Goal: Transaction & Acquisition: Purchase product/service

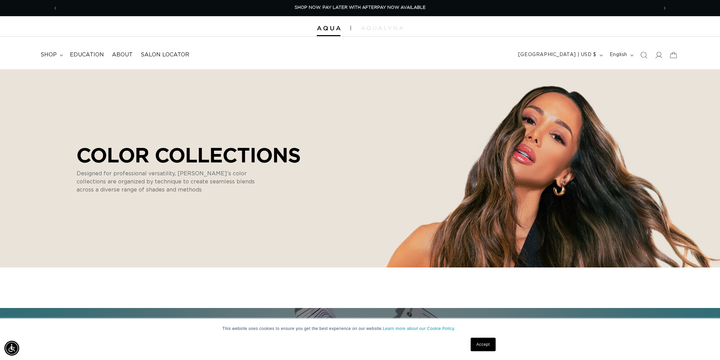
click at [481, 343] on link "Accept" at bounding box center [482, 343] width 25 height 13
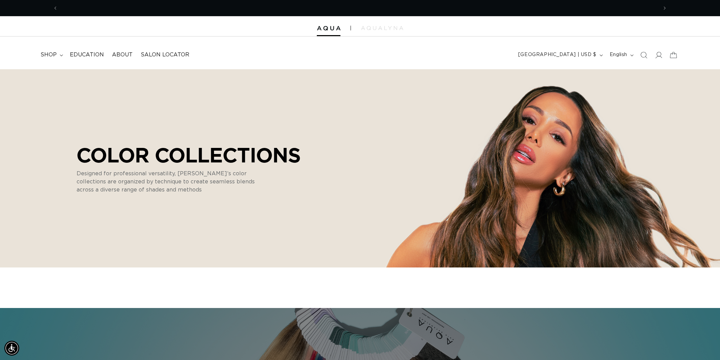
scroll to position [0, 1199]
click at [657, 56] on icon at bounding box center [658, 55] width 7 height 7
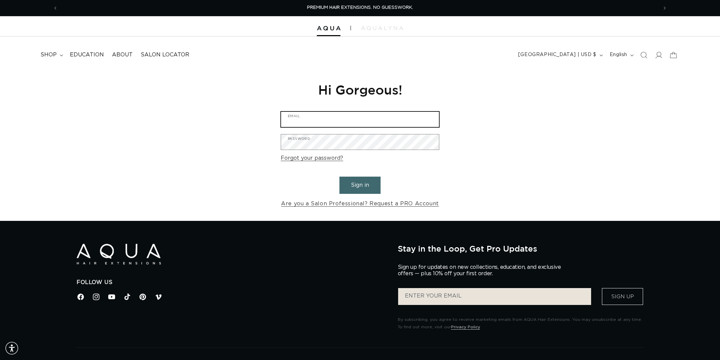
type input "brooke022277@gmail.com"
click at [359, 190] on button "Sign in" at bounding box center [359, 184] width 41 height 17
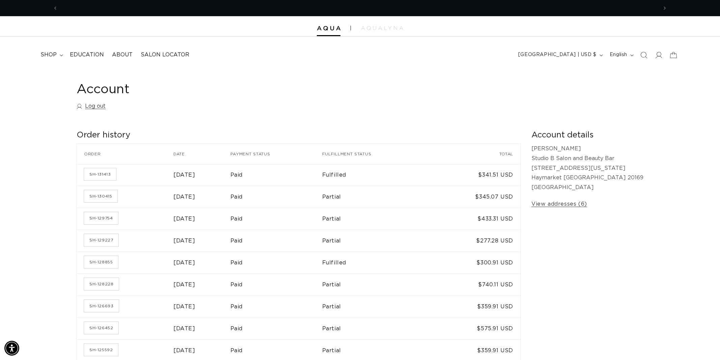
scroll to position [0, 600]
click at [60, 55] on icon at bounding box center [61, 55] width 3 height 2
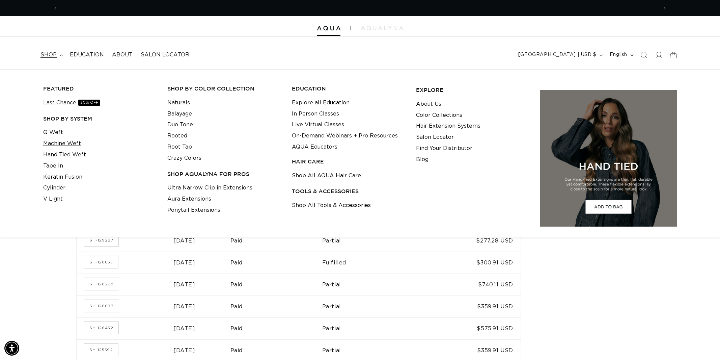
scroll to position [0, 1199]
click at [55, 144] on link "Machine Weft" at bounding box center [62, 143] width 38 height 11
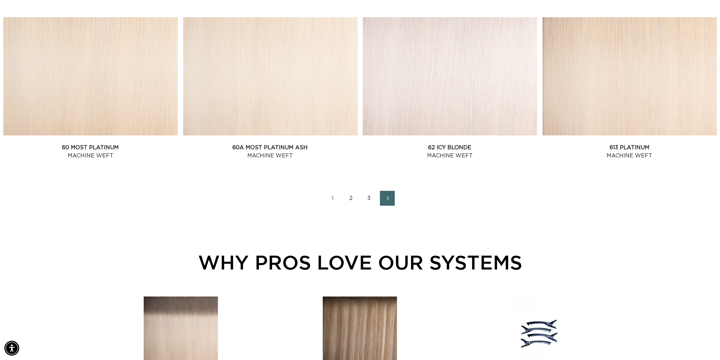
scroll to position [0, 1199]
click at [352, 199] on link "2" at bounding box center [350, 198] width 15 height 15
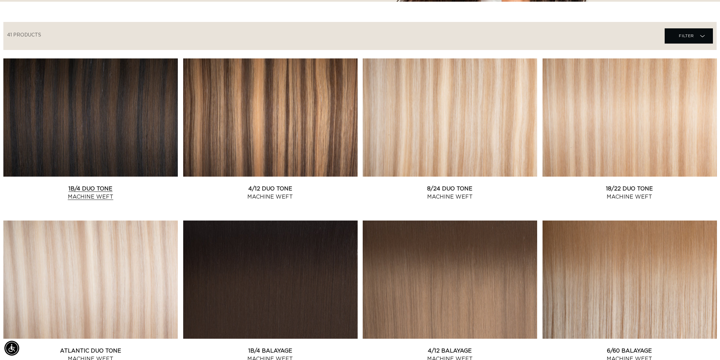
scroll to position [0, 600]
click at [115, 184] on link "1B/4 Duo Tone Machine Weft" at bounding box center [90, 192] width 174 height 16
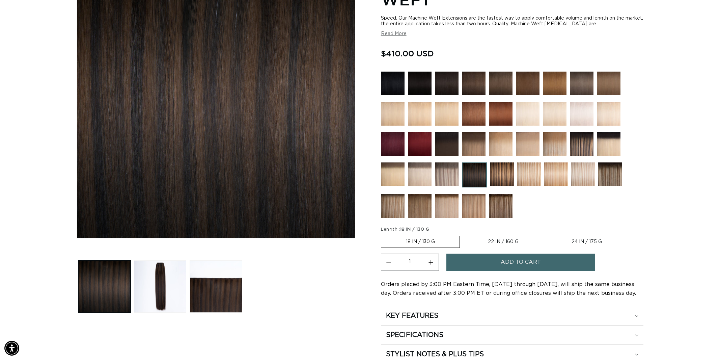
scroll to position [0, 600]
click at [515, 240] on label "22 IN / 160 G Variant sold out or unavailable" at bounding box center [503, 241] width 80 height 11
click at [463, 234] on input "22 IN / 160 G Variant sold out or unavailable" at bounding box center [463, 234] width 0 height 0
radio input "true"
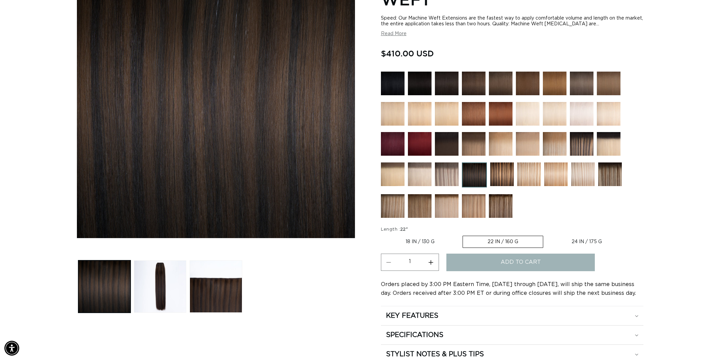
scroll to position [0, 1199]
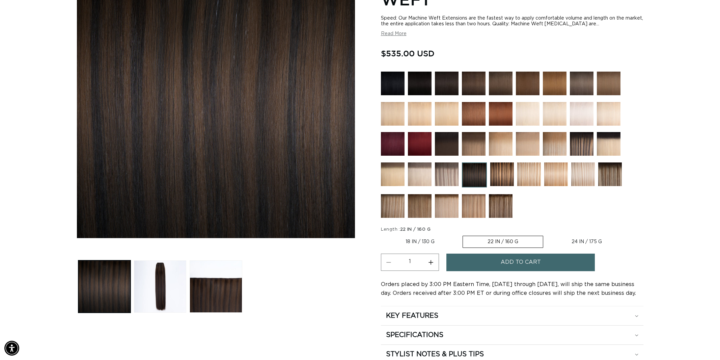
scroll to position [0, 1199]
click at [471, 84] on img at bounding box center [474, 83] width 24 height 24
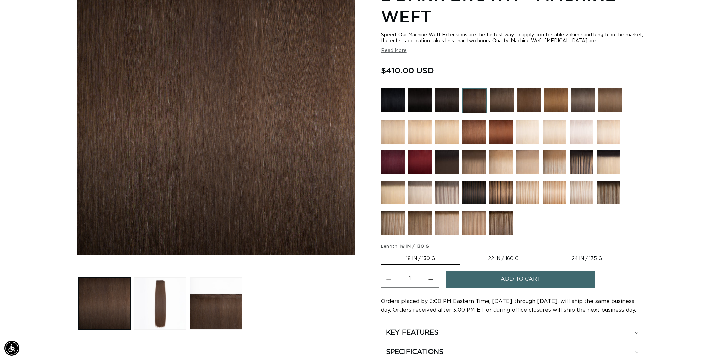
scroll to position [118, 0]
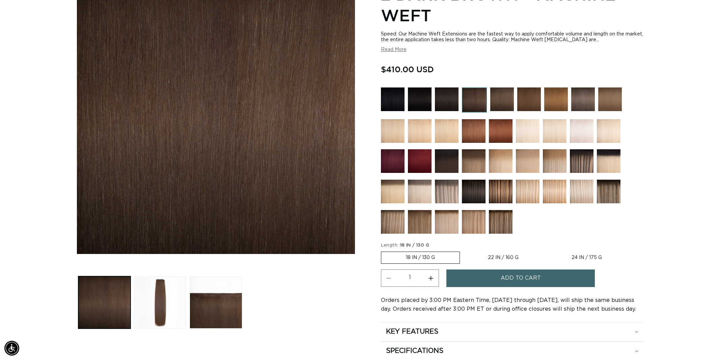
click at [500, 259] on label "22 IN / 160 G Variant sold out or unavailable" at bounding box center [503, 257] width 80 height 11
click at [463, 250] on input "22 IN / 160 G Variant sold out or unavailable" at bounding box center [463, 250] width 0 height 0
radio input "true"
click at [478, 192] on img at bounding box center [474, 191] width 24 height 24
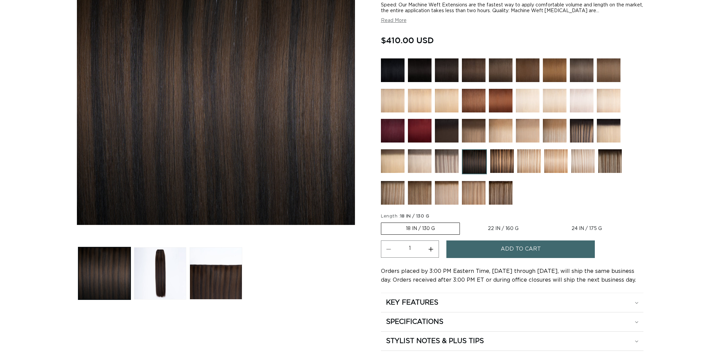
scroll to position [190, 0]
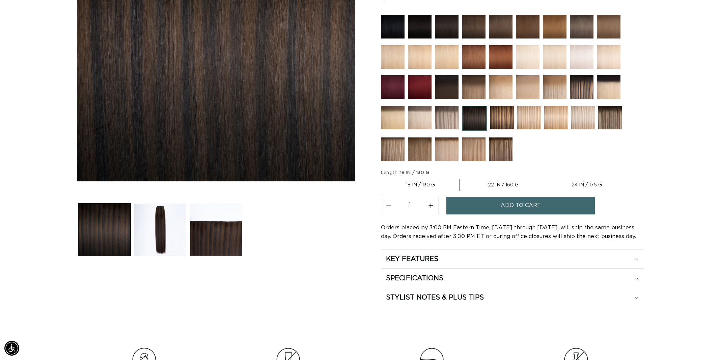
click at [515, 182] on label "22 IN / 160 G Variant sold out or unavailable" at bounding box center [503, 184] width 80 height 11
click at [463, 178] on input "22 IN / 160 G Variant sold out or unavailable" at bounding box center [463, 177] width 0 height 0
radio input "true"
click at [534, 209] on span "Add to cart" at bounding box center [520, 205] width 40 height 17
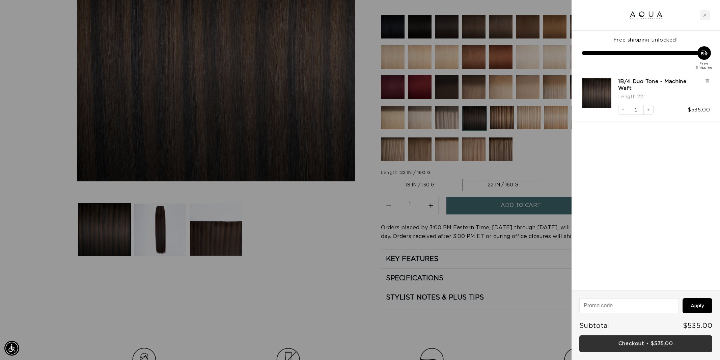
scroll to position [0, 1199]
click at [645, 342] on link "Checkout • $535.00" at bounding box center [645, 343] width 133 height 17
